Goal: Information Seeking & Learning: Learn about a topic

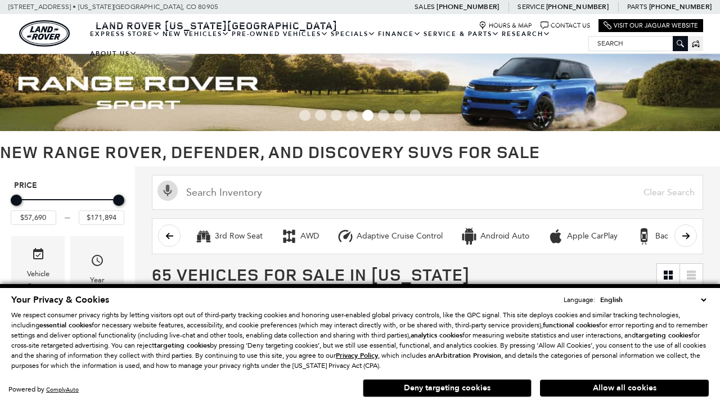
scroll to position [509, 0]
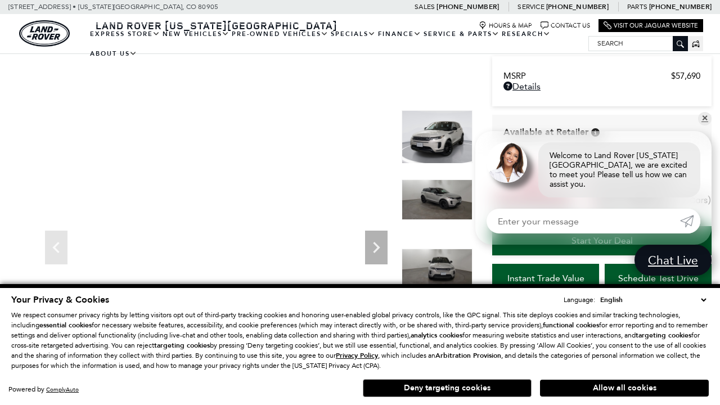
scroll to position [531, 0]
